Goal: Information Seeking & Learning: Learn about a topic

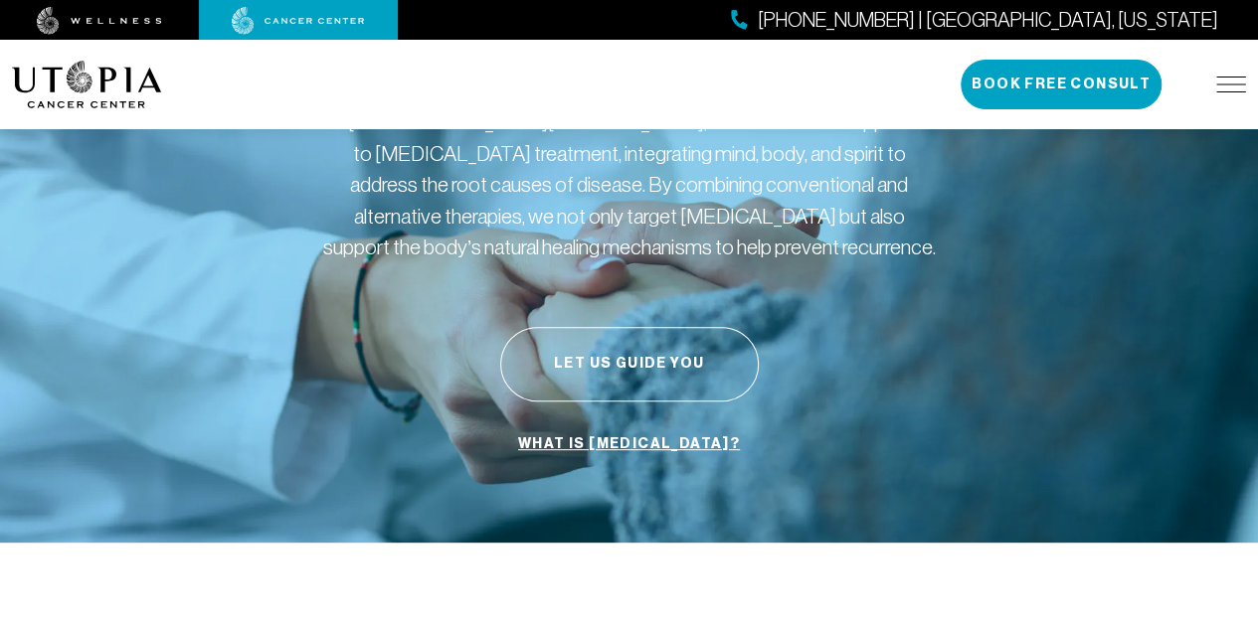
scroll to position [175, 0]
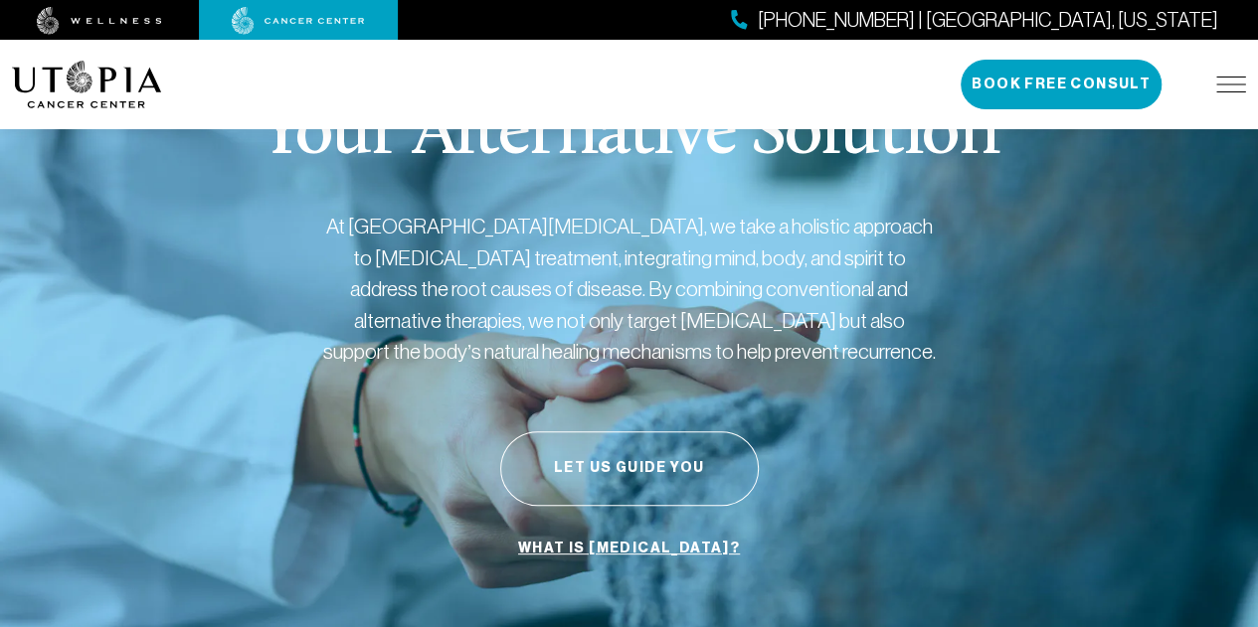
scroll to position [0, 0]
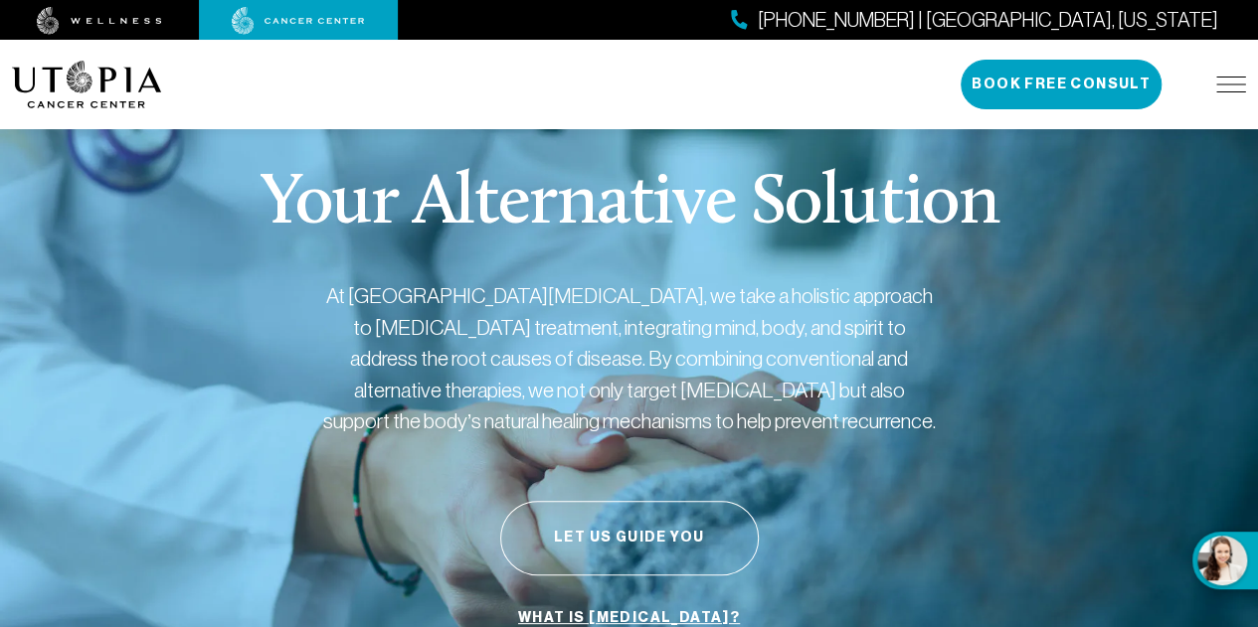
click at [1228, 90] on img at bounding box center [1231, 85] width 30 height 16
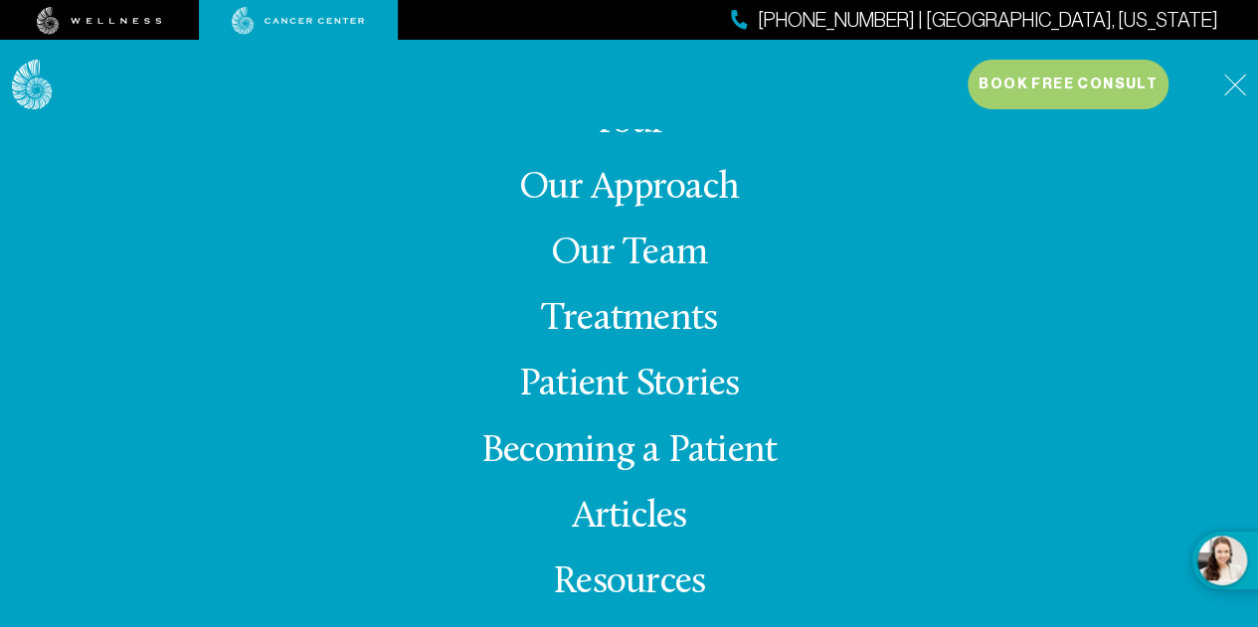
click at [638, 326] on link "Treatments" at bounding box center [629, 319] width 176 height 39
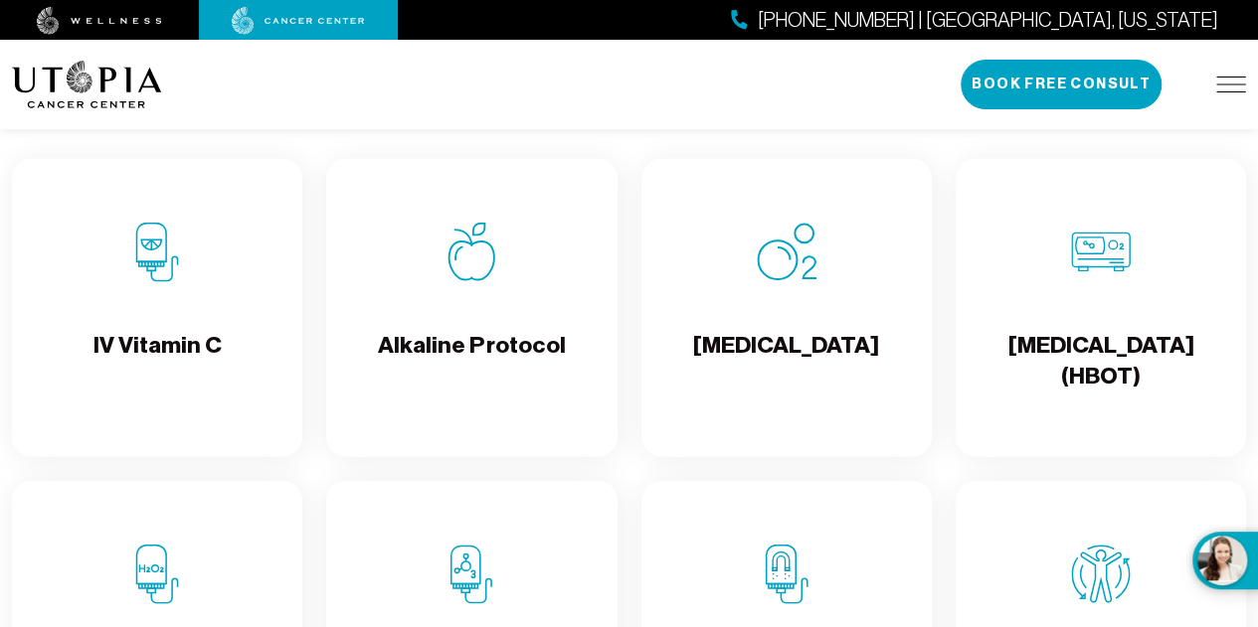
scroll to position [2001, 0]
click at [776, 370] on h4 "[MEDICAL_DATA]" at bounding box center [786, 361] width 186 height 65
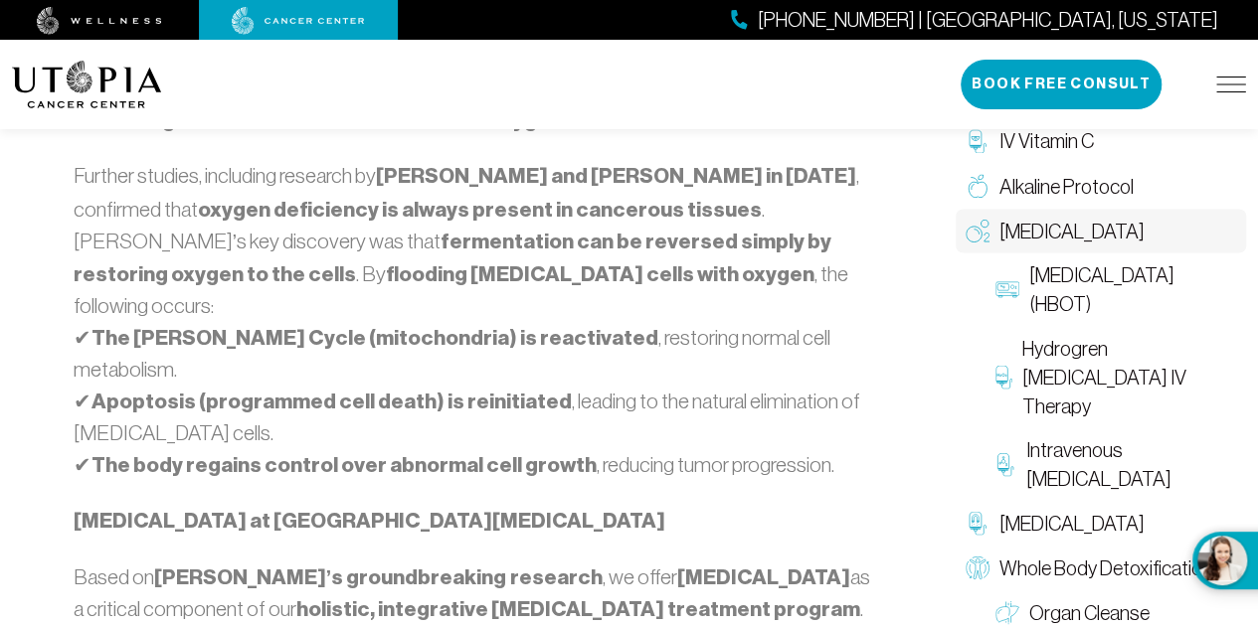
scroll to position [1699, 0]
click at [1035, 436] on span "Intravenous [MEDICAL_DATA]" at bounding box center [1130, 465] width 211 height 58
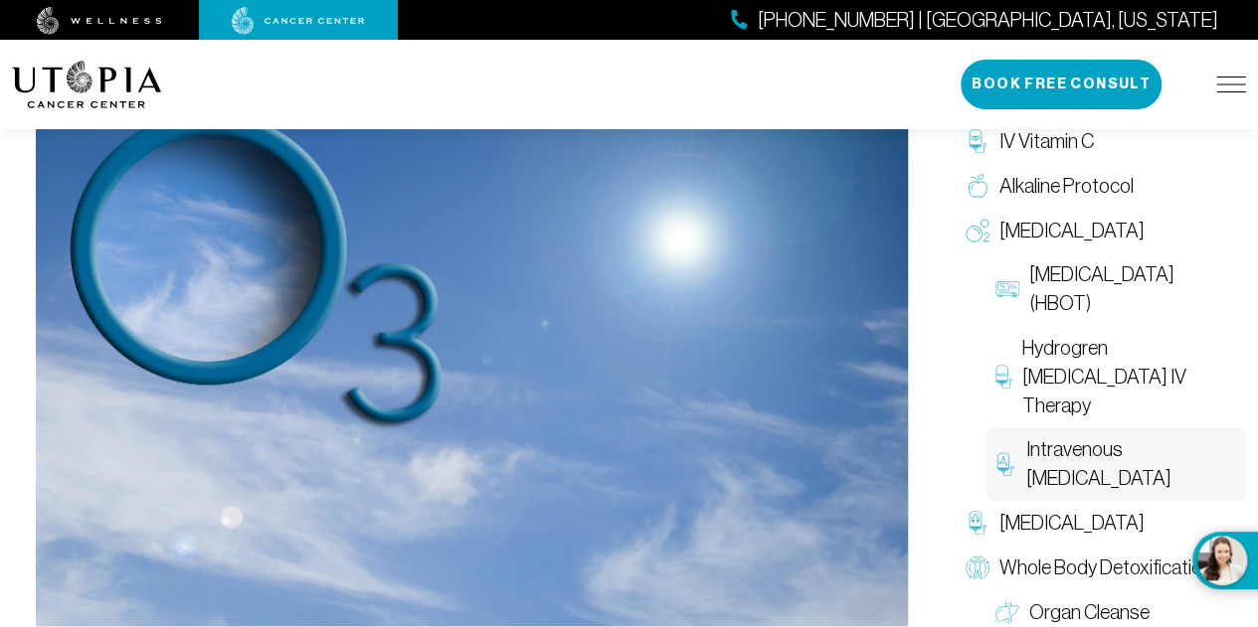
scroll to position [720, 0]
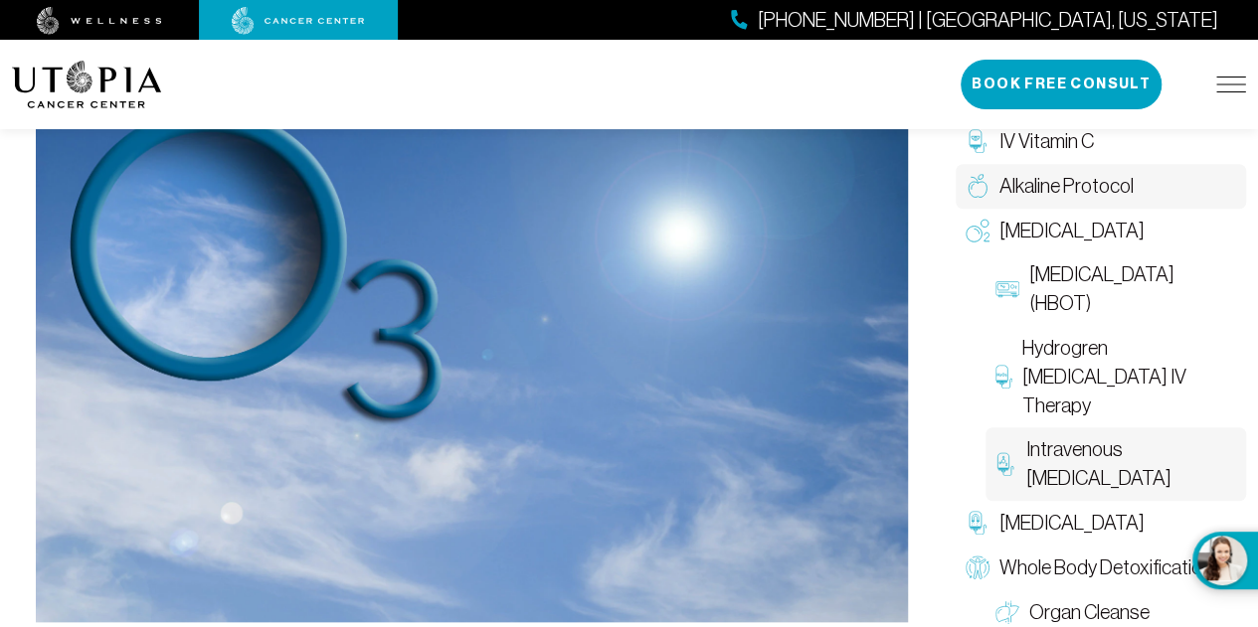
click at [1060, 190] on span "Alkaline Protocol" at bounding box center [1066, 186] width 134 height 29
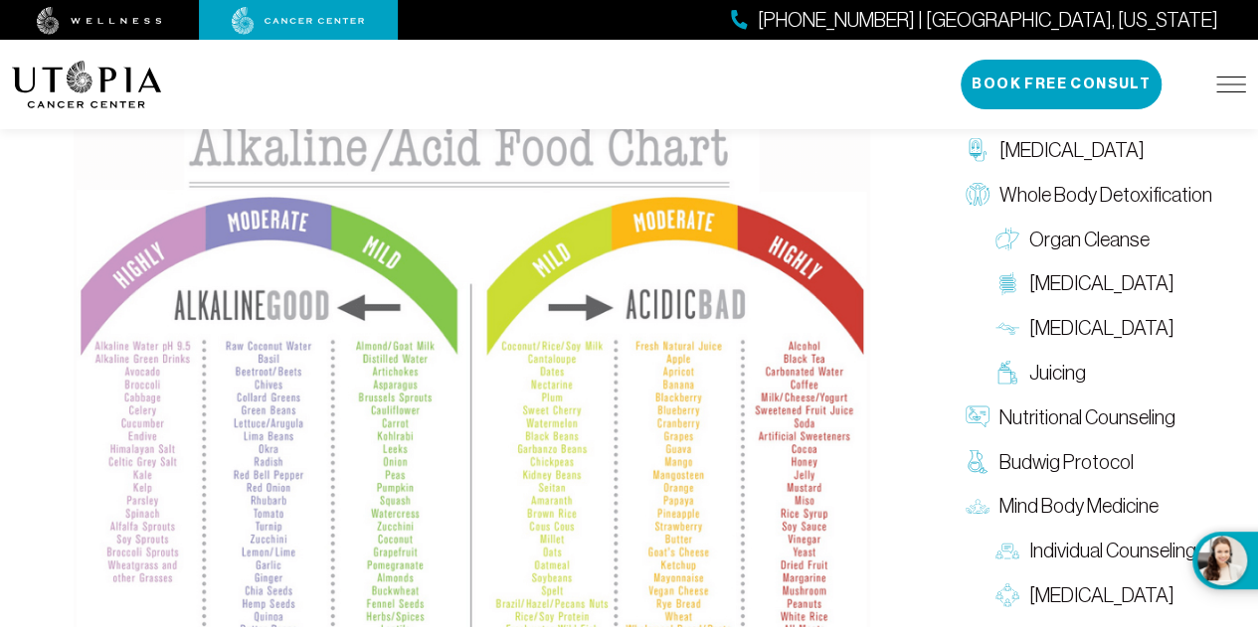
scroll to position [1974, 0]
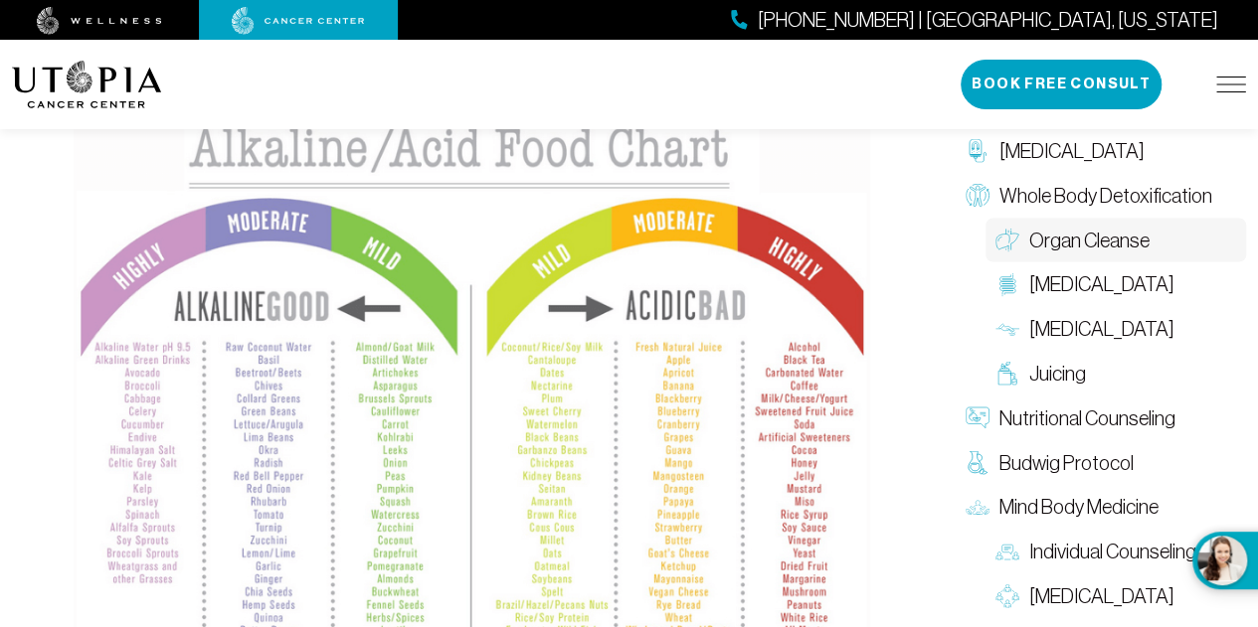
click at [1091, 236] on span "Organ Cleanse" at bounding box center [1089, 241] width 120 height 29
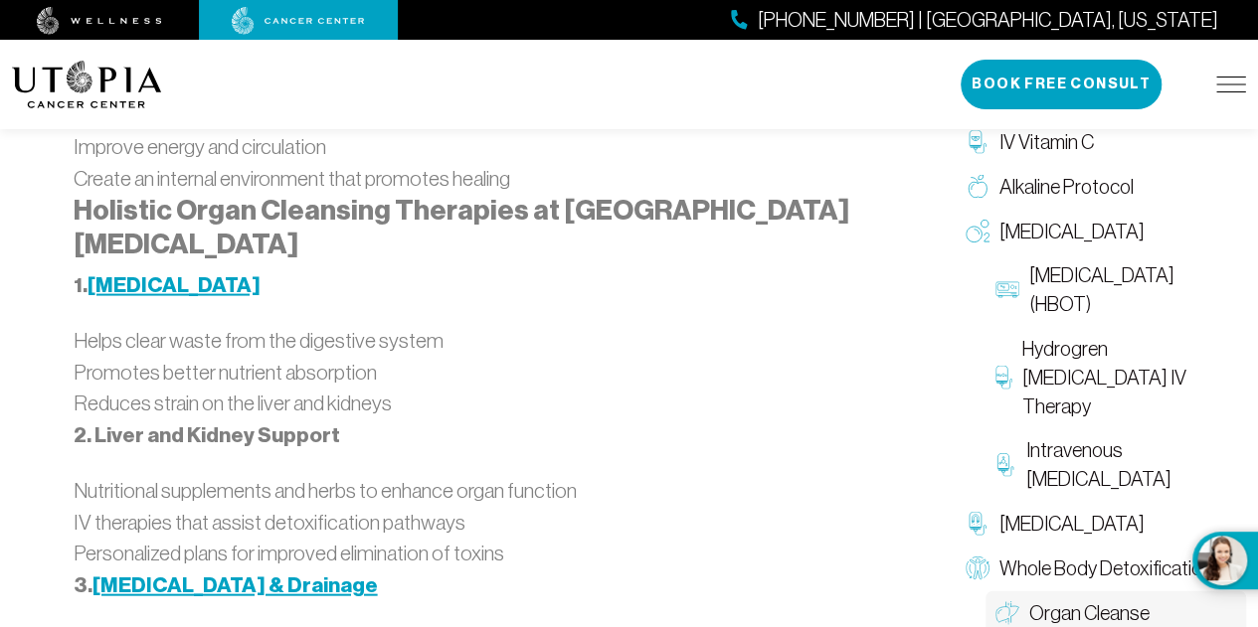
scroll to position [1868, 0]
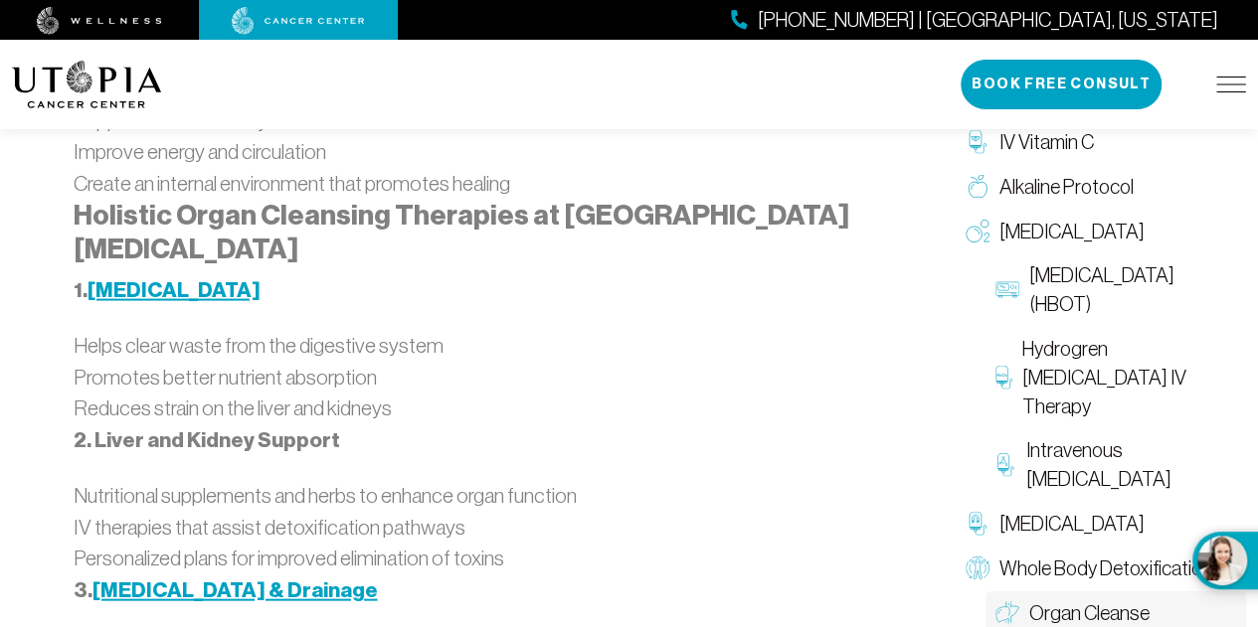
click at [177, 276] on strong "[MEDICAL_DATA]" at bounding box center [174, 289] width 173 height 26
click at [1080, 193] on span "Alkaline Protocol" at bounding box center [1066, 186] width 134 height 29
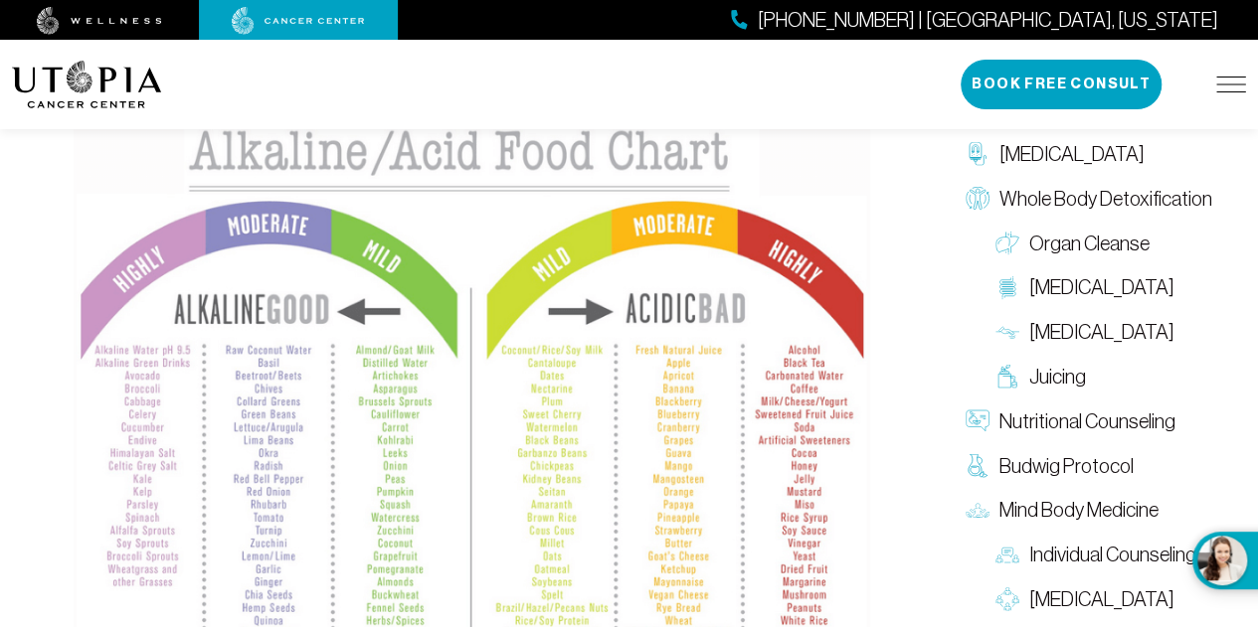
scroll to position [1929, 0]
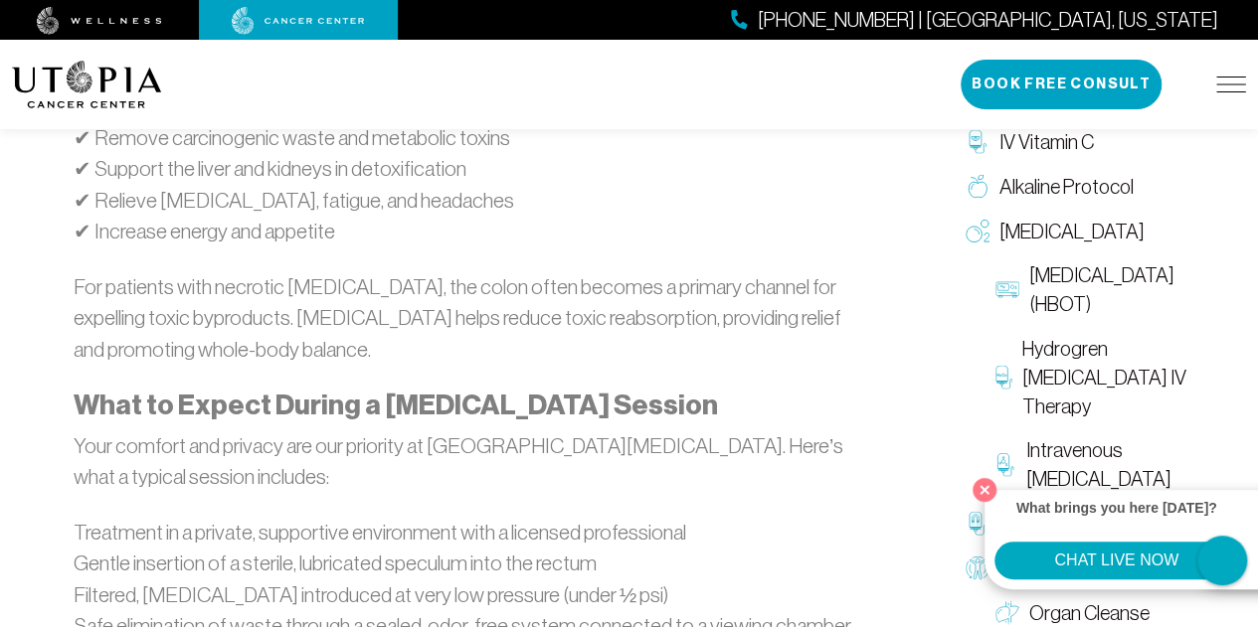
scroll to position [1871, 0]
click at [984, 490] on button "Close" at bounding box center [984, 489] width 41 height 41
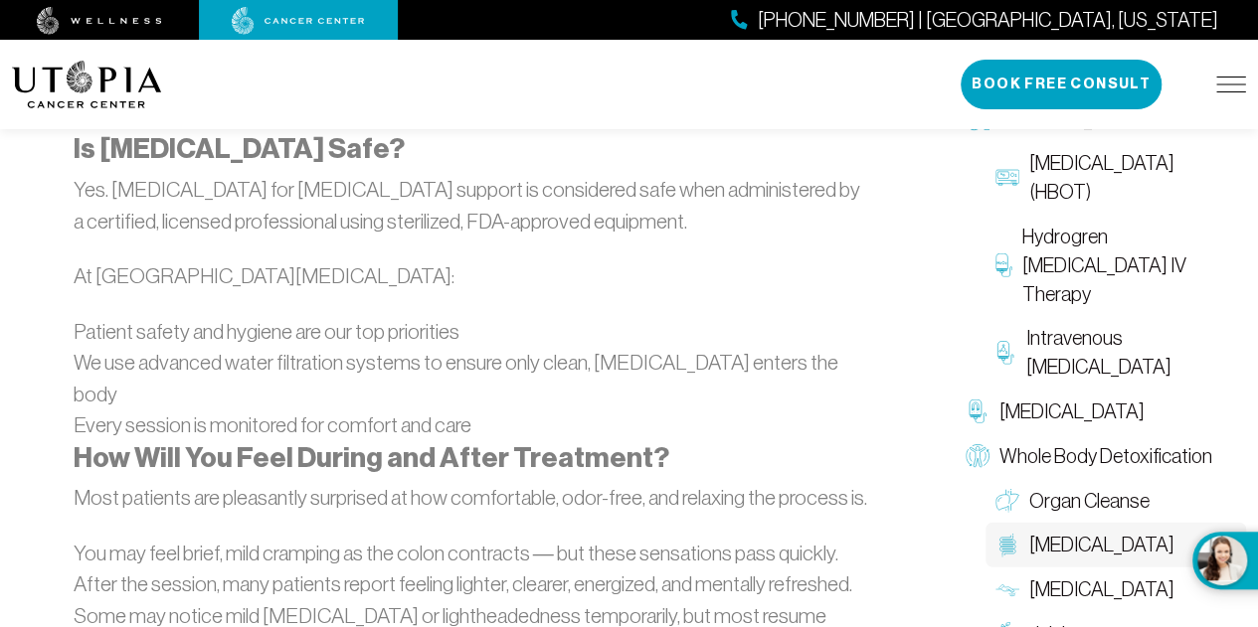
scroll to position [2520, 0]
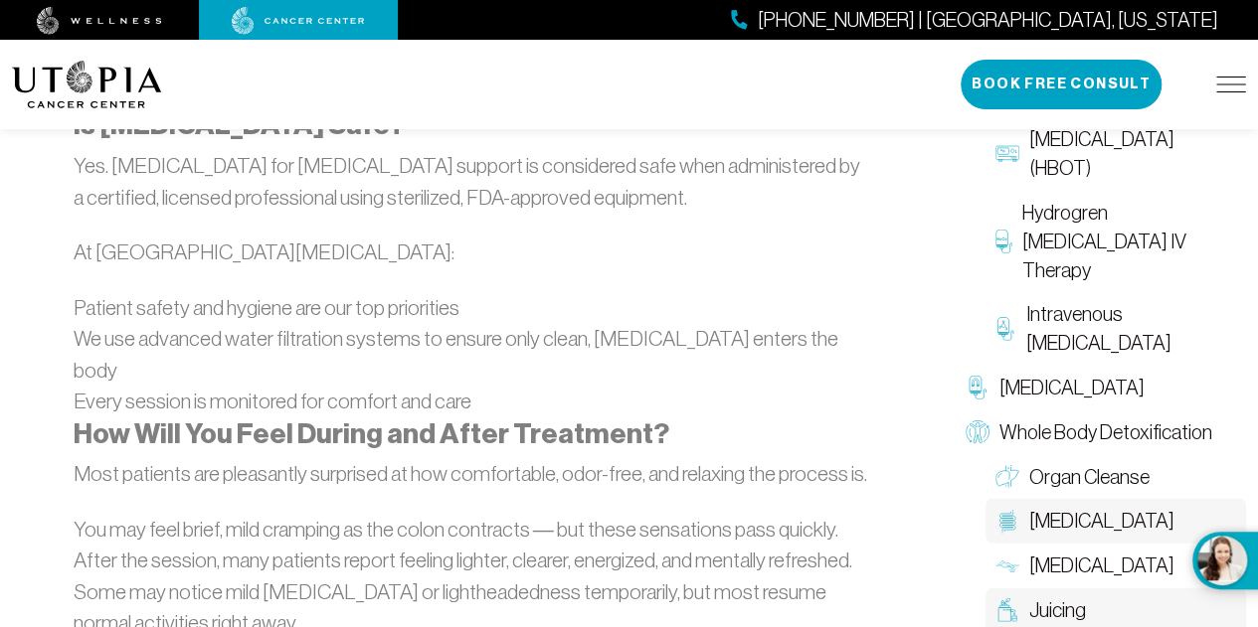
click at [1041, 597] on span "Juicing" at bounding box center [1057, 611] width 57 height 29
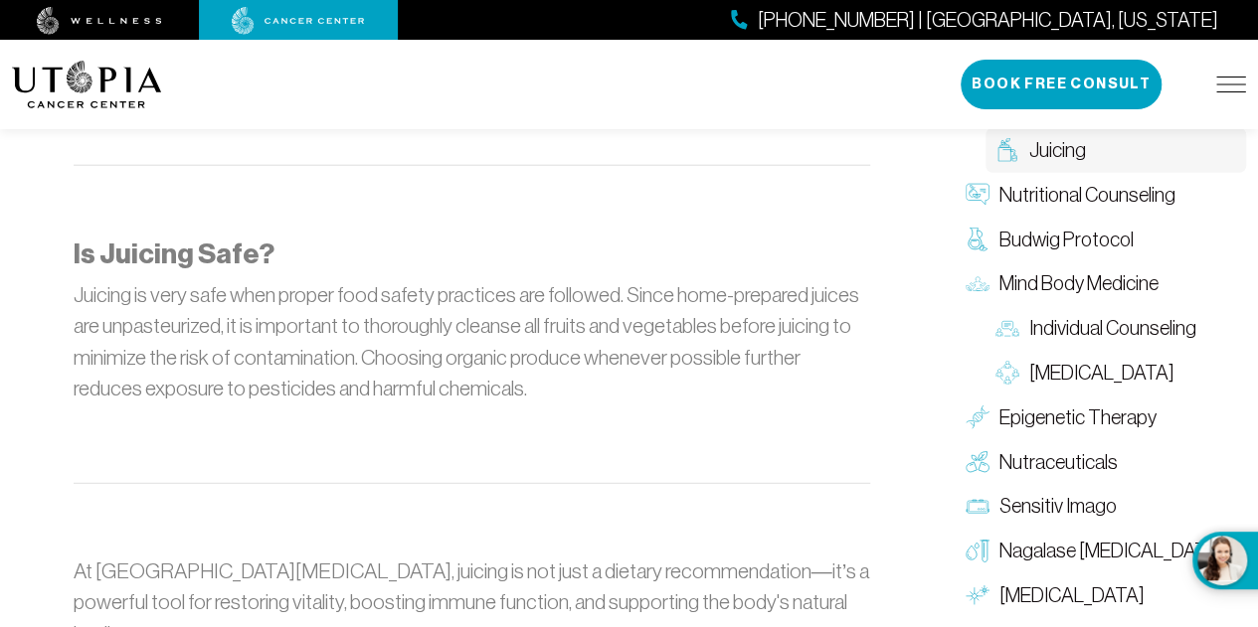
scroll to position [2458, 0]
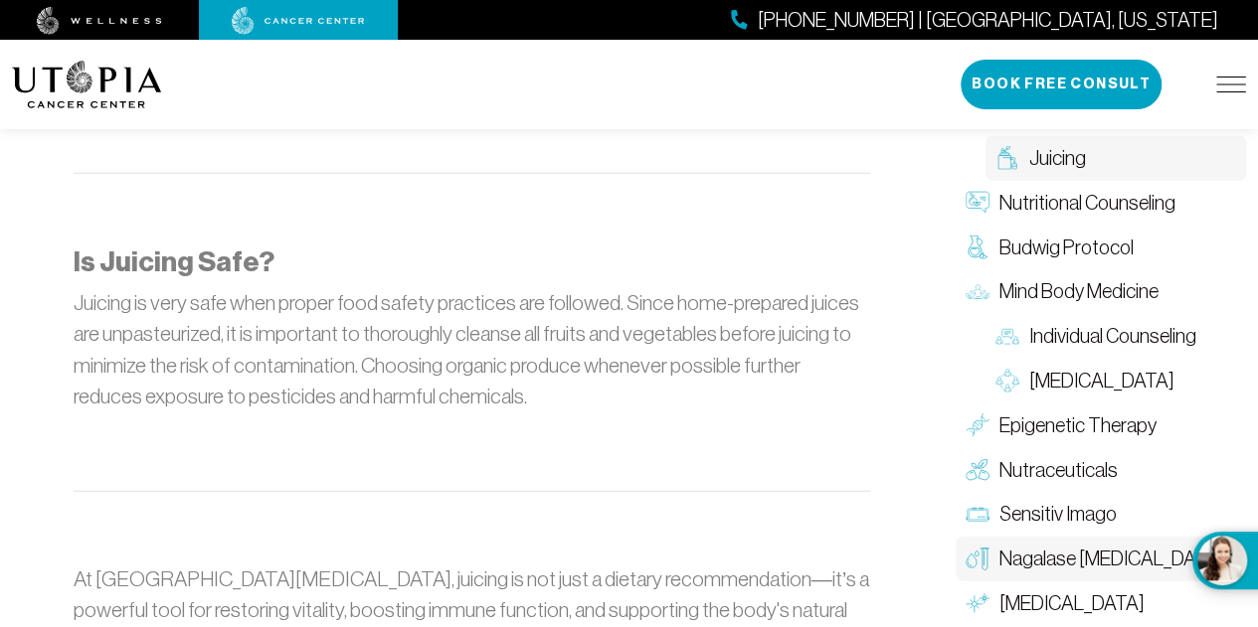
click at [1078, 545] on span "Nagalase [MEDICAL_DATA]" at bounding box center [1111, 559] width 225 height 29
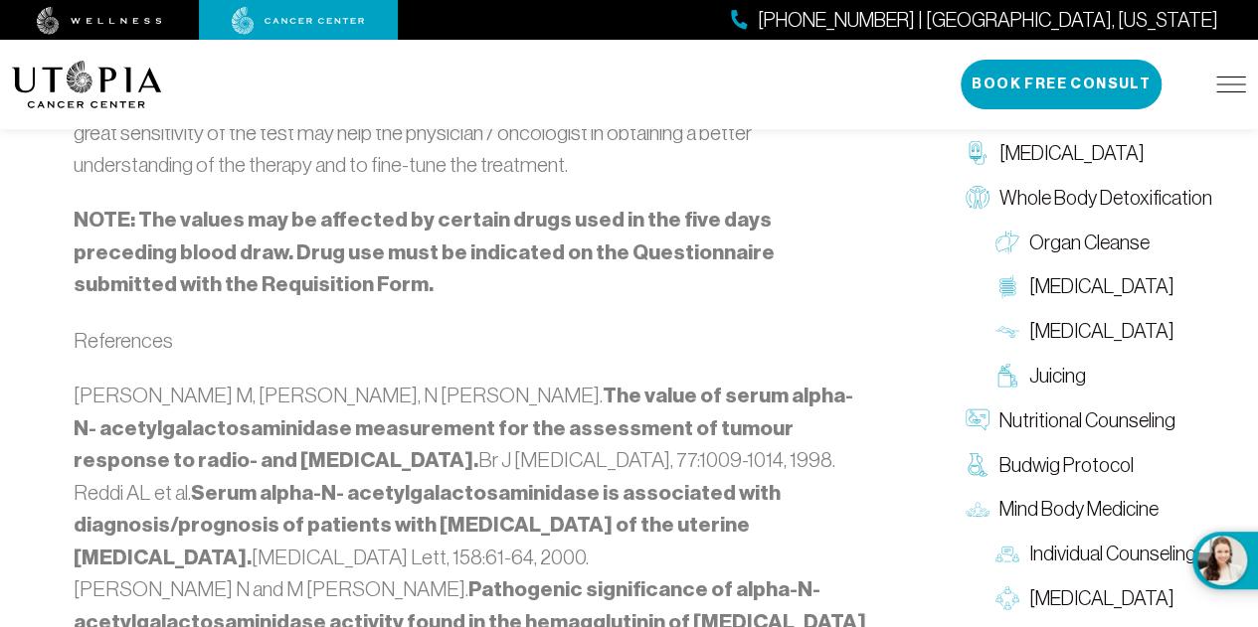
scroll to position [2541, 0]
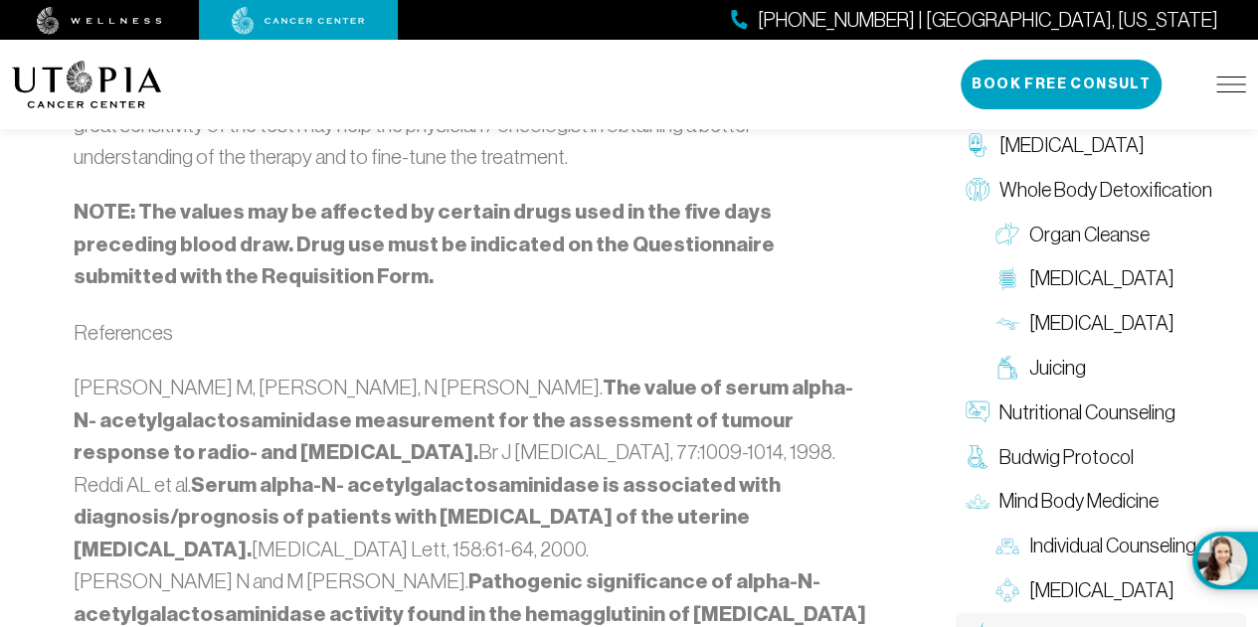
click at [1092, 621] on span "Epigenetic Therapy" at bounding box center [1077, 635] width 157 height 29
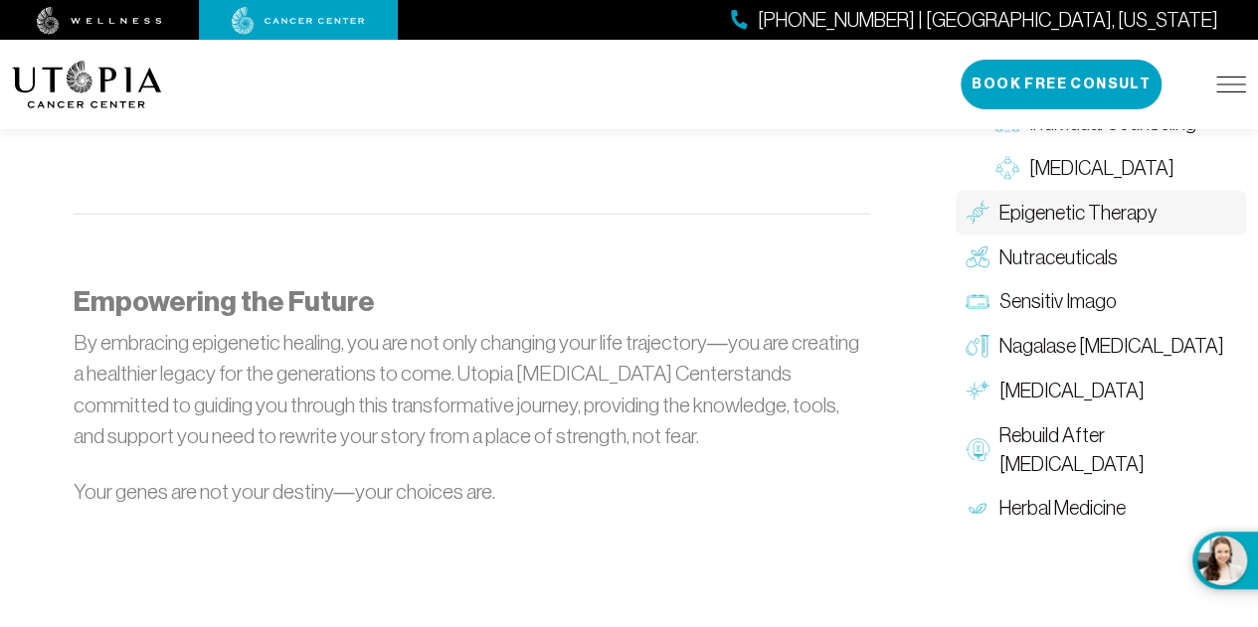
scroll to position [2380, 0]
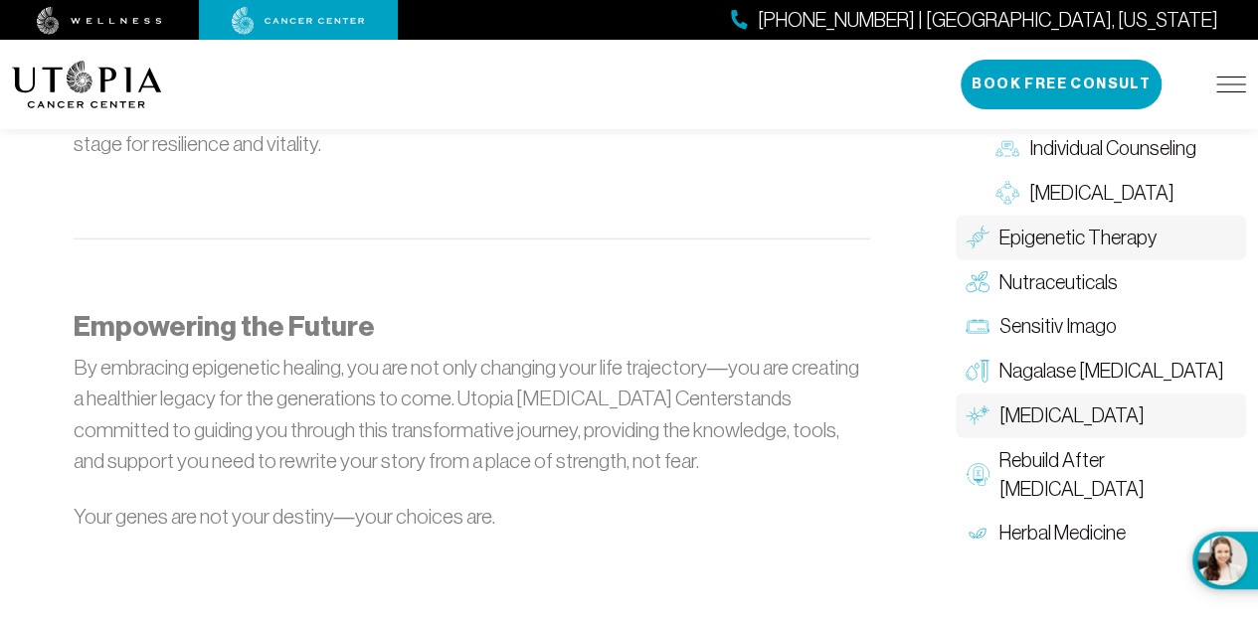
click at [1059, 412] on span "[MEDICAL_DATA]" at bounding box center [1071, 416] width 145 height 29
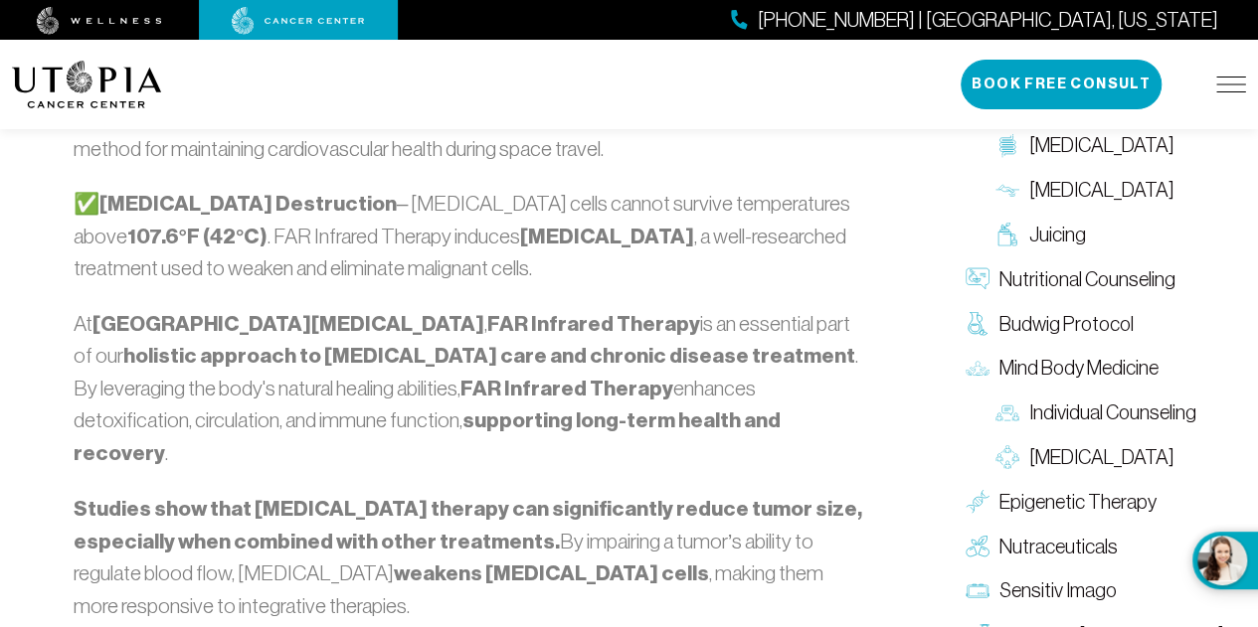
scroll to position [2376, 0]
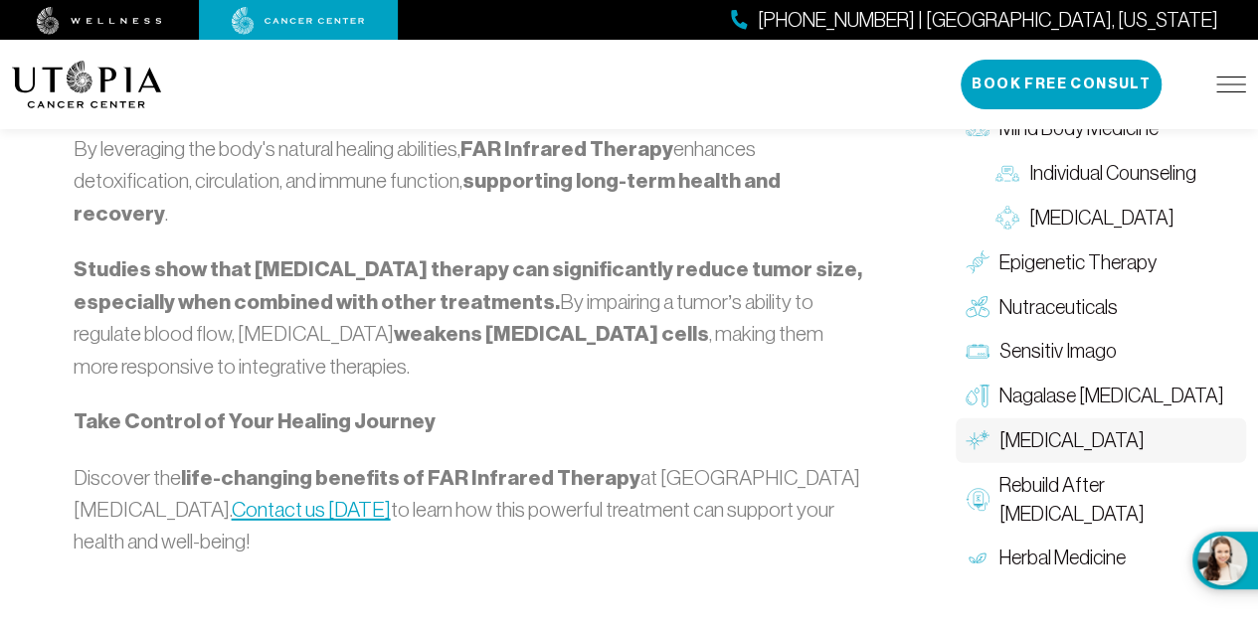
scroll to position [2599, 0]
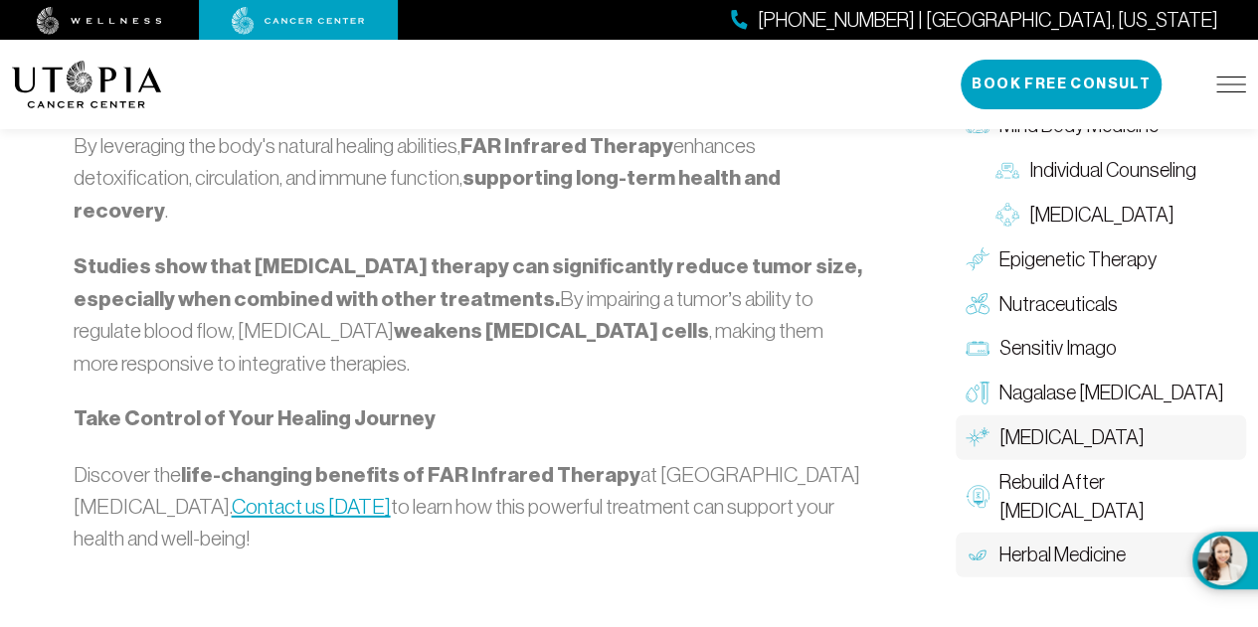
click at [1070, 541] on span "Herbal Medicine" at bounding box center [1062, 555] width 126 height 29
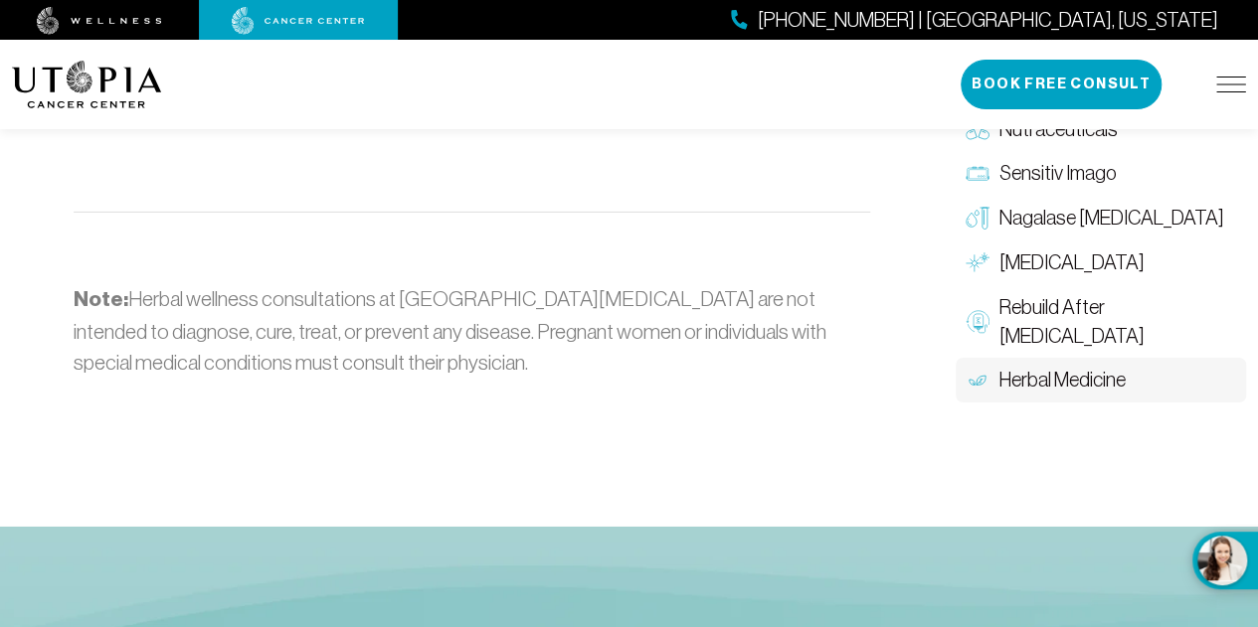
scroll to position [3175, 0]
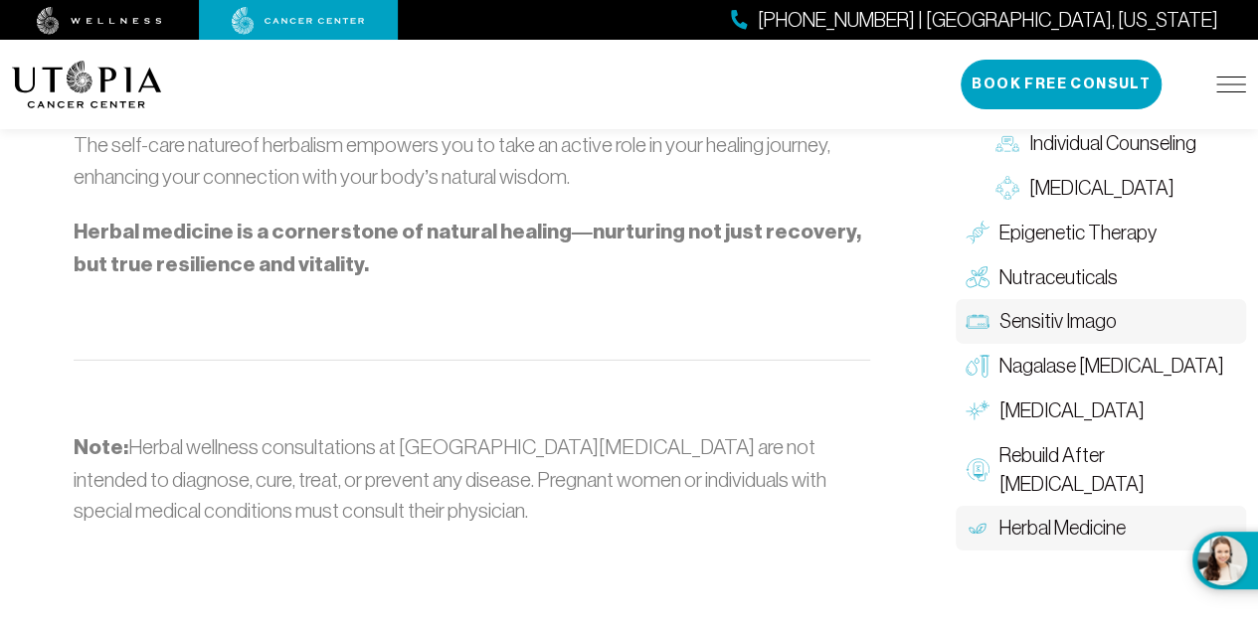
click at [1074, 319] on span "Sensitiv Imago" at bounding box center [1057, 321] width 117 height 29
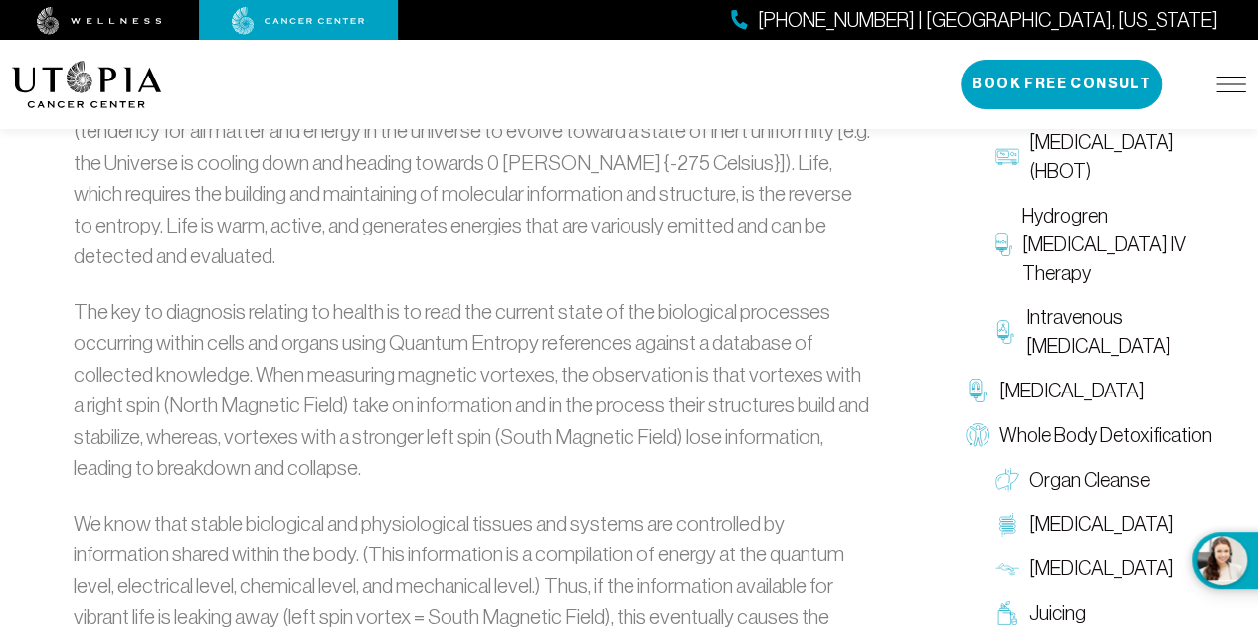
scroll to position [3061, 0]
click at [1032, 386] on span "[MEDICAL_DATA]" at bounding box center [1071, 393] width 145 height 29
